Goal: Information Seeking & Learning: Learn about a topic

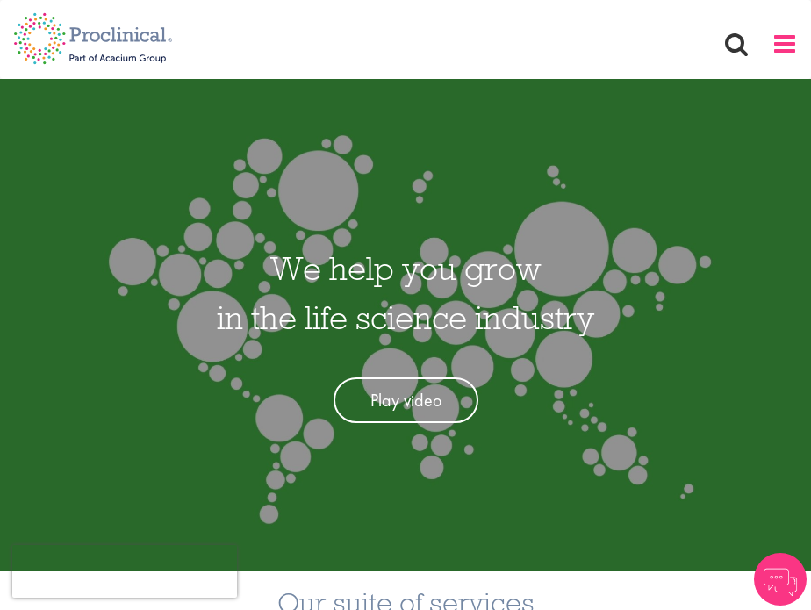
click at [632, 38] on span at bounding box center [785, 44] width 26 height 26
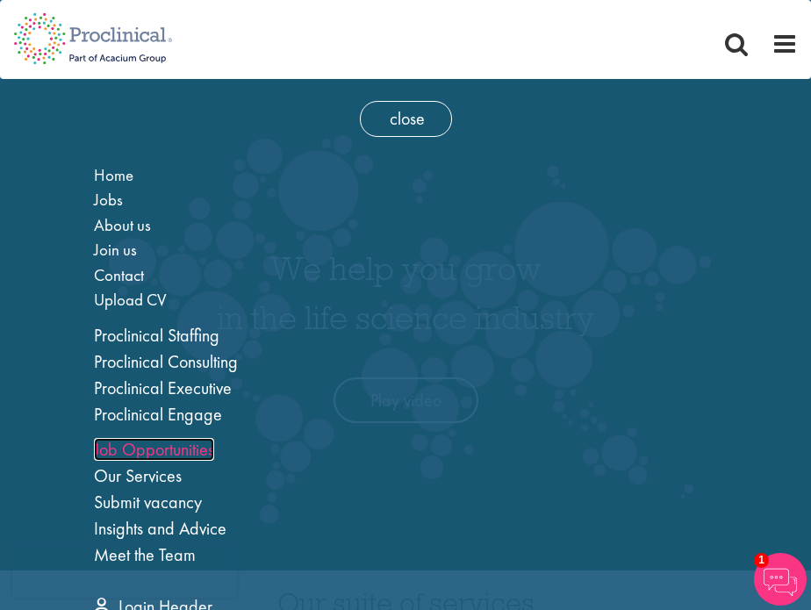
click at [122, 447] on link "Job Opportunities" at bounding box center [154, 449] width 120 height 23
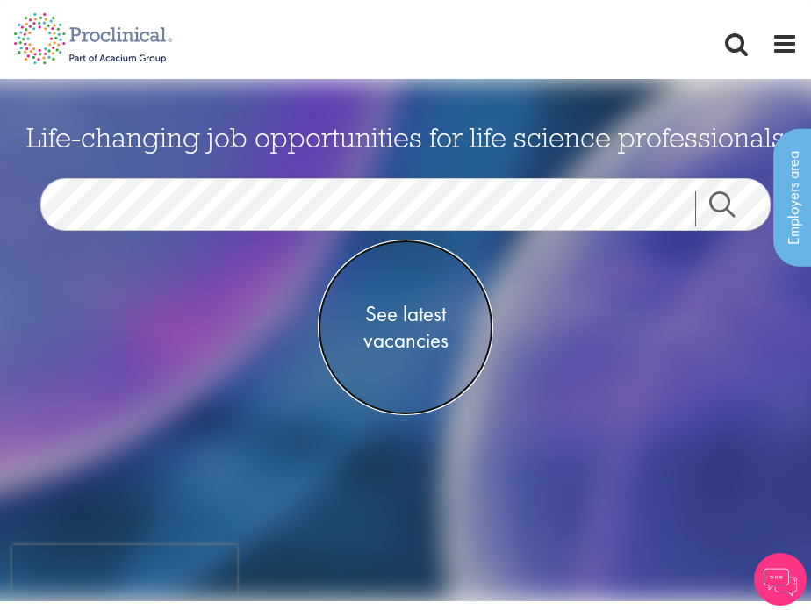
click at [383, 311] on span "See latest vacancies" at bounding box center [406, 327] width 176 height 53
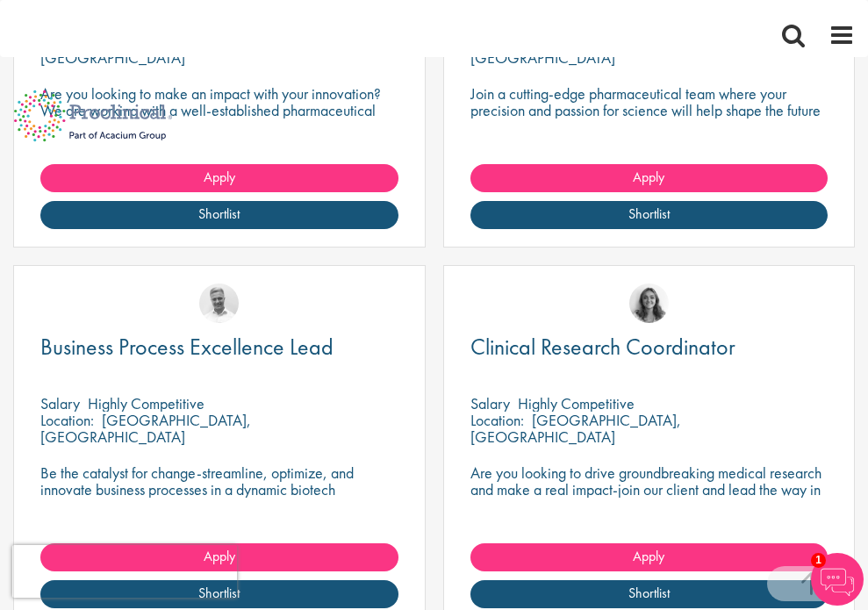
scroll to position [681, 0]
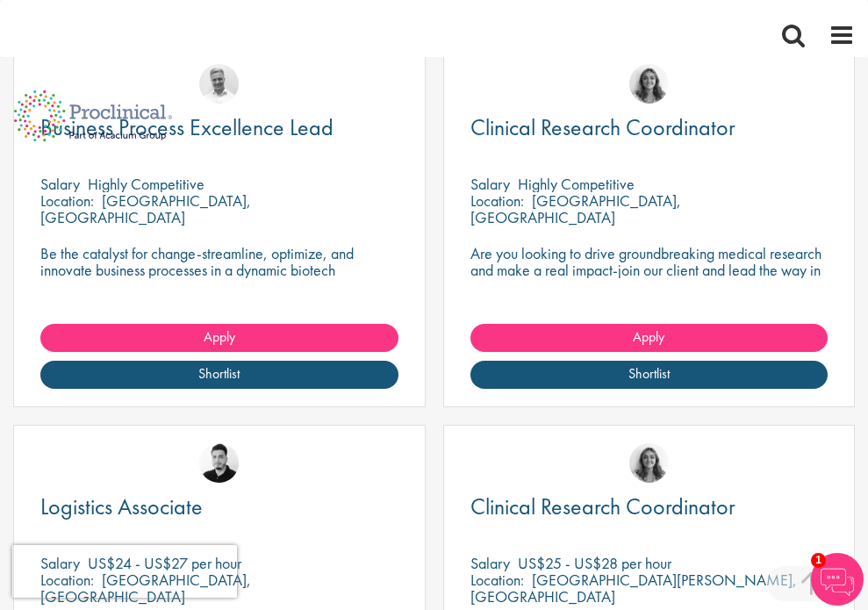
click at [0, 0] on h3 "Location" at bounding box center [0, 0] width 0 height 0
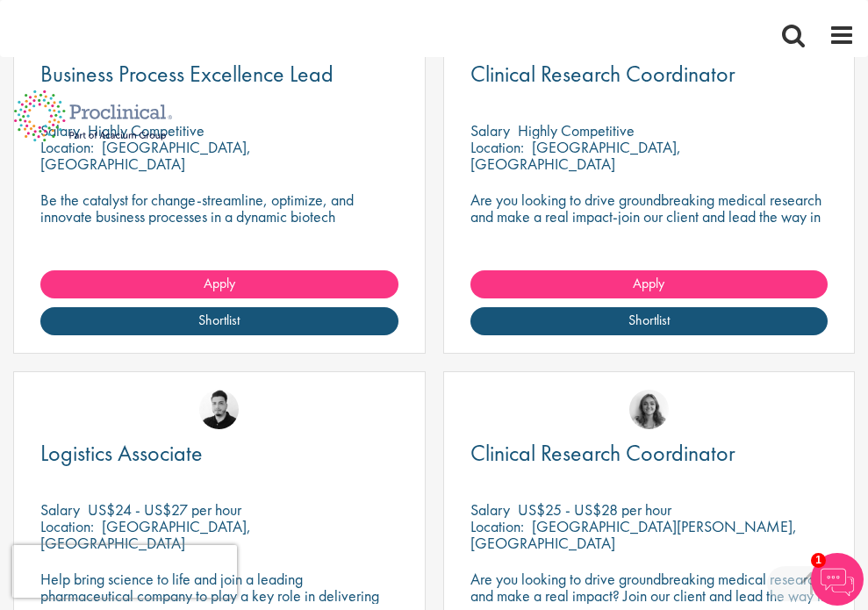
scroll to position [738, 0]
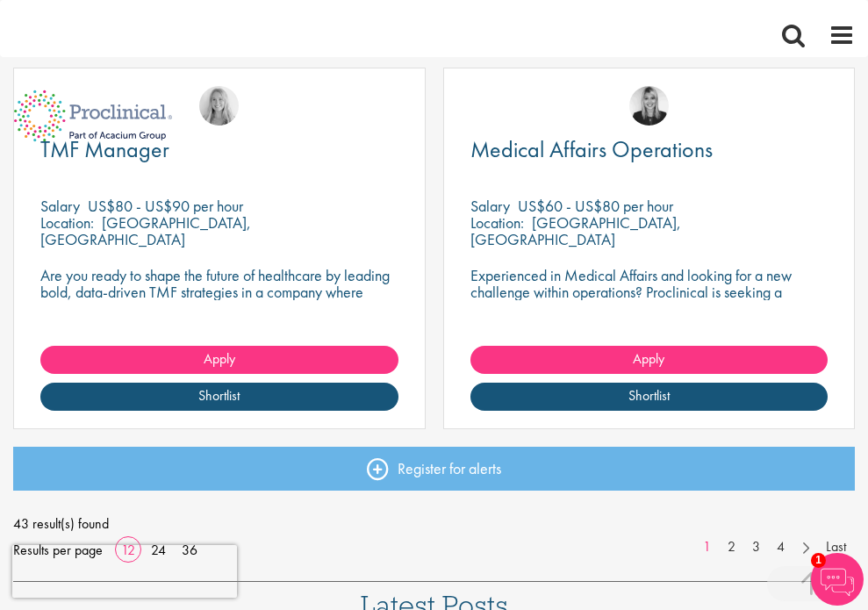
scroll to position [2298, 0]
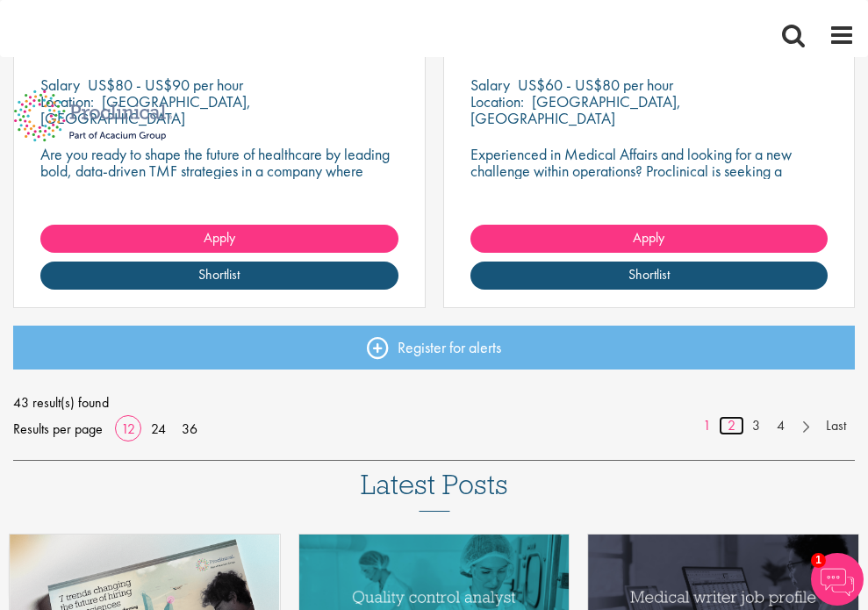
click at [730, 436] on link "2" at bounding box center [731, 426] width 25 height 20
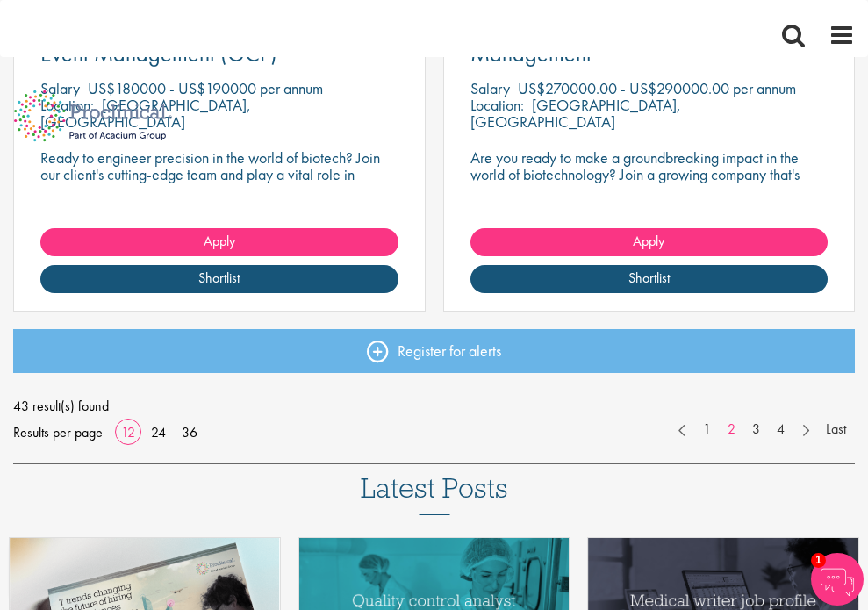
scroll to position [2300, 0]
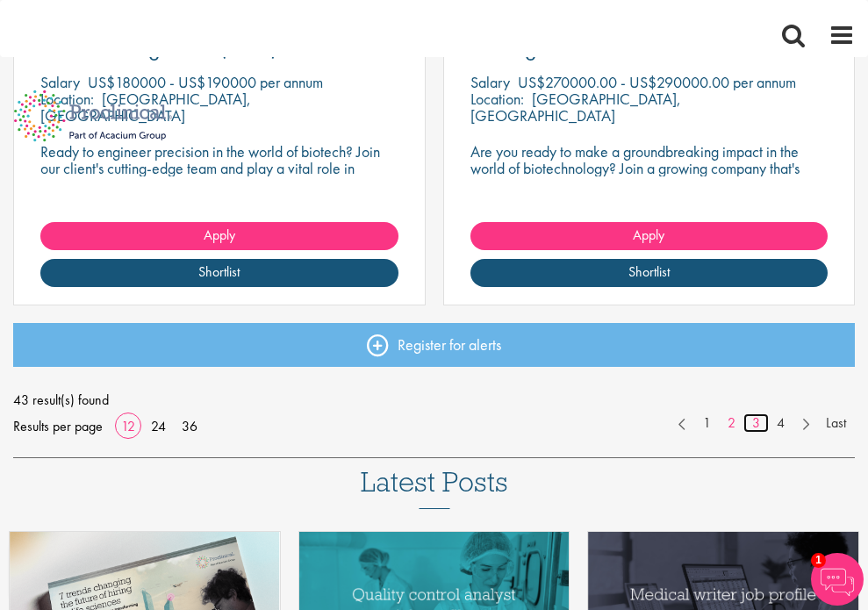
click at [755, 434] on link "3" at bounding box center [756, 424] width 25 height 20
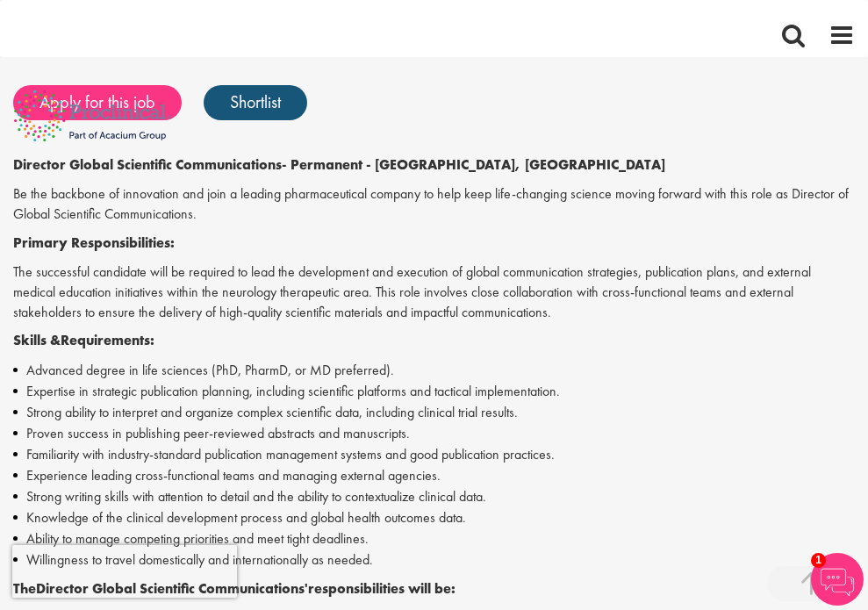
scroll to position [511, 0]
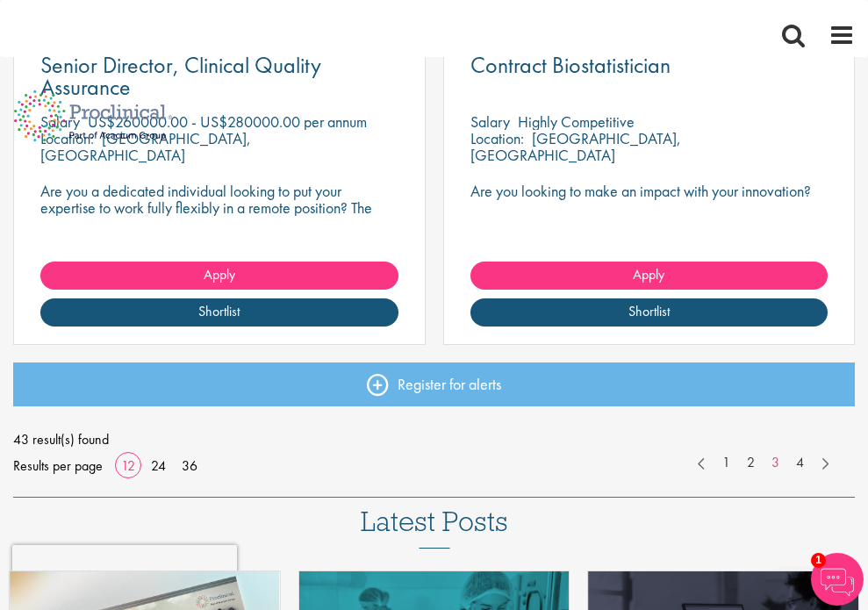
scroll to position [2263, 0]
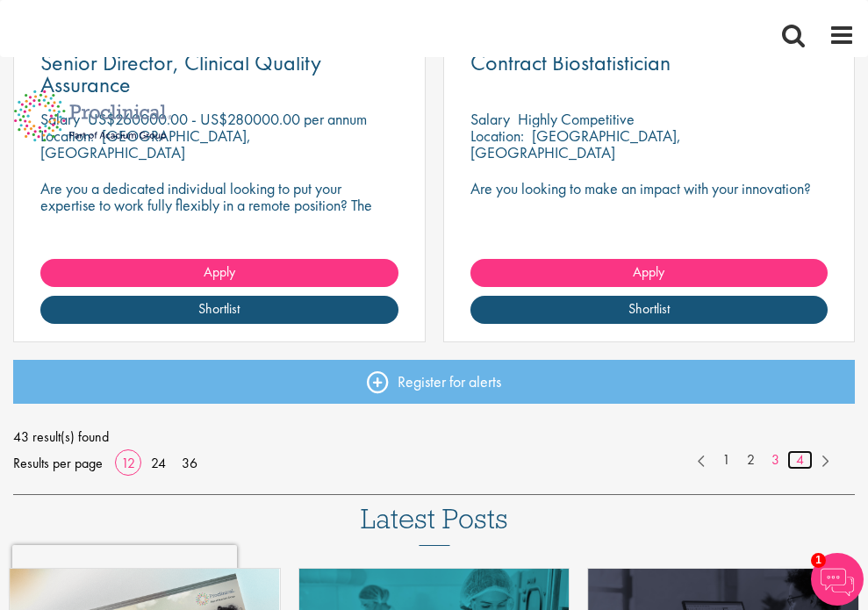
click at [805, 471] on link "4" at bounding box center [800, 460] width 25 height 20
